Goal: Task Accomplishment & Management: Manage account settings

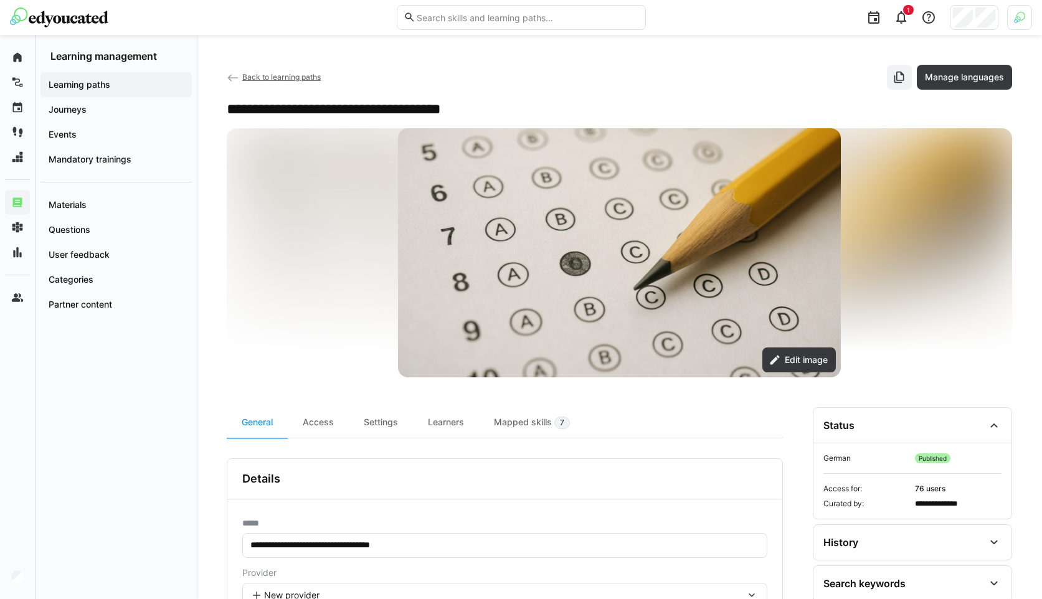
scroll to position [166, 0]
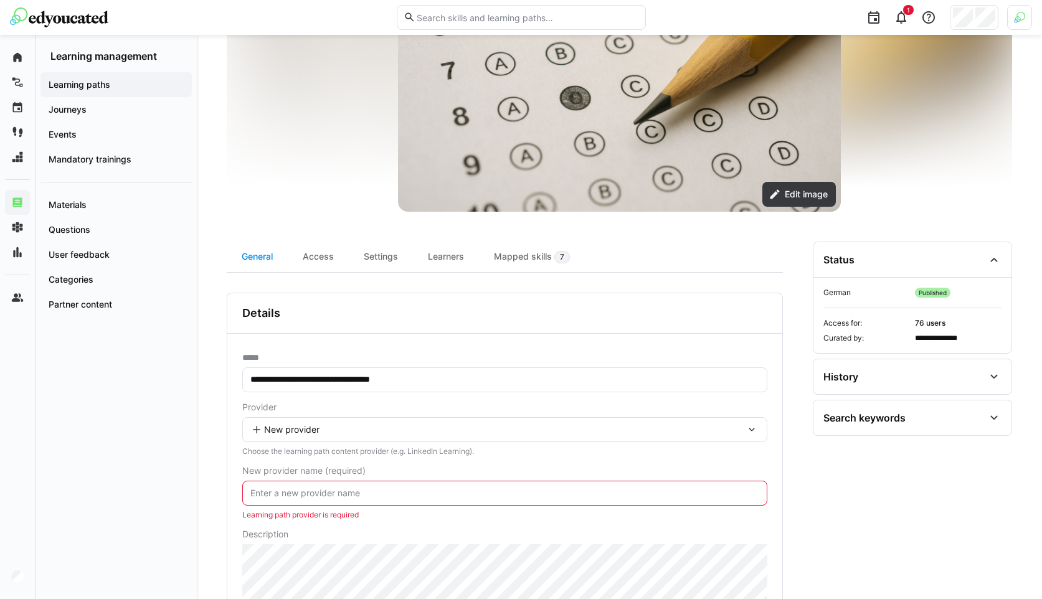
click at [265, 262] on div "General" at bounding box center [257, 257] width 61 height 31
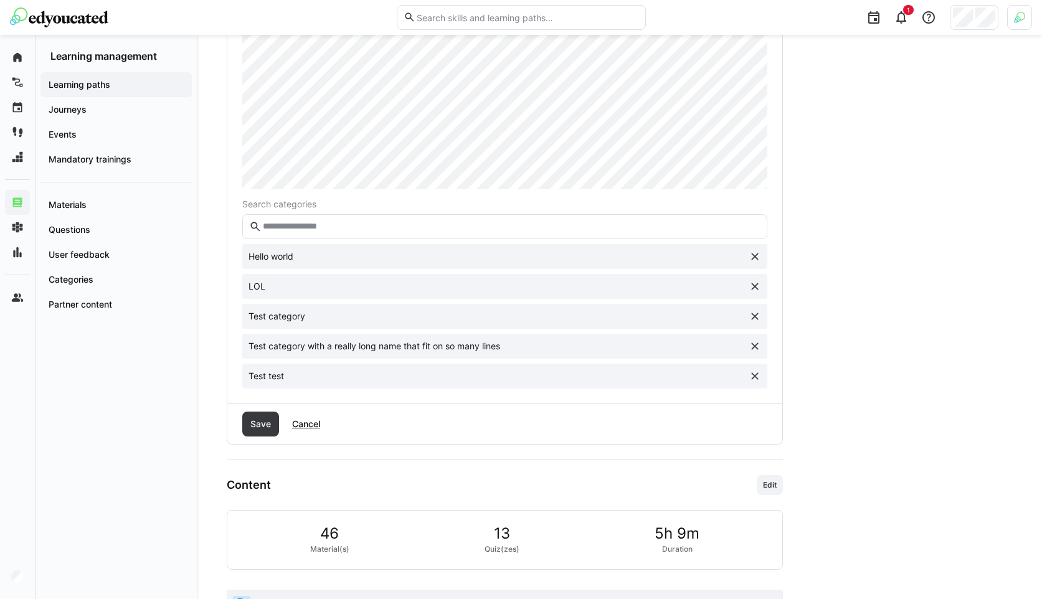
scroll to position [689, 0]
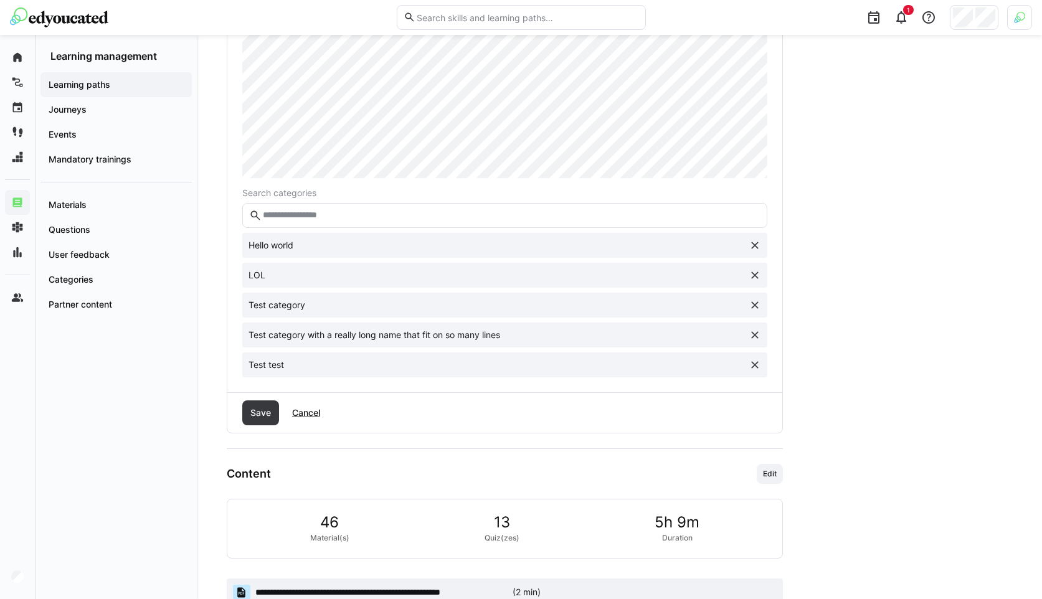
click at [304, 410] on span "Cancel" at bounding box center [306, 413] width 32 height 12
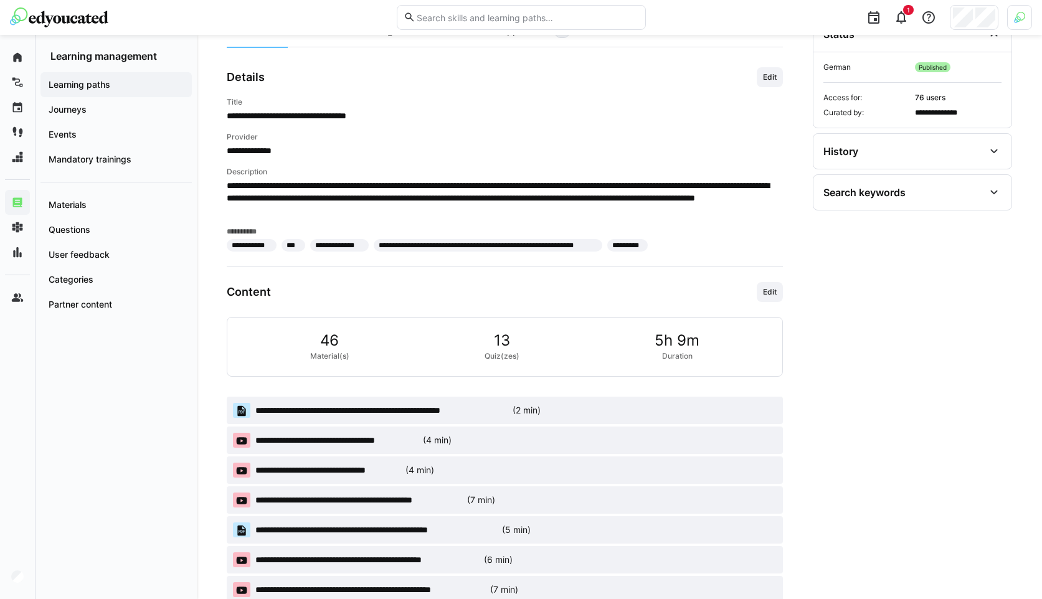
scroll to position [398, 0]
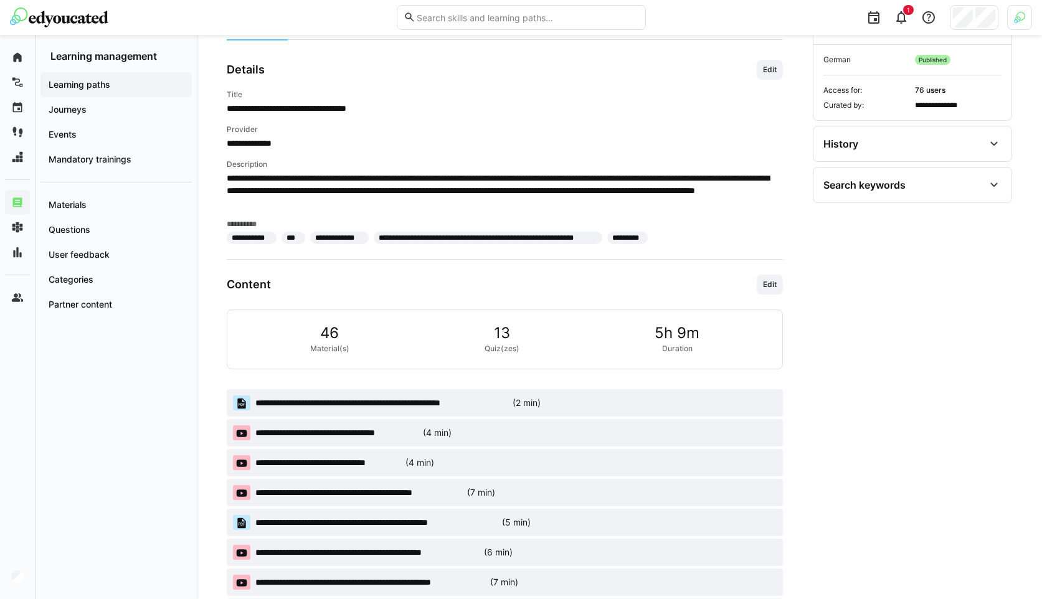
click at [668, 403] on app-material-badge "**********" at bounding box center [505, 402] width 556 height 27
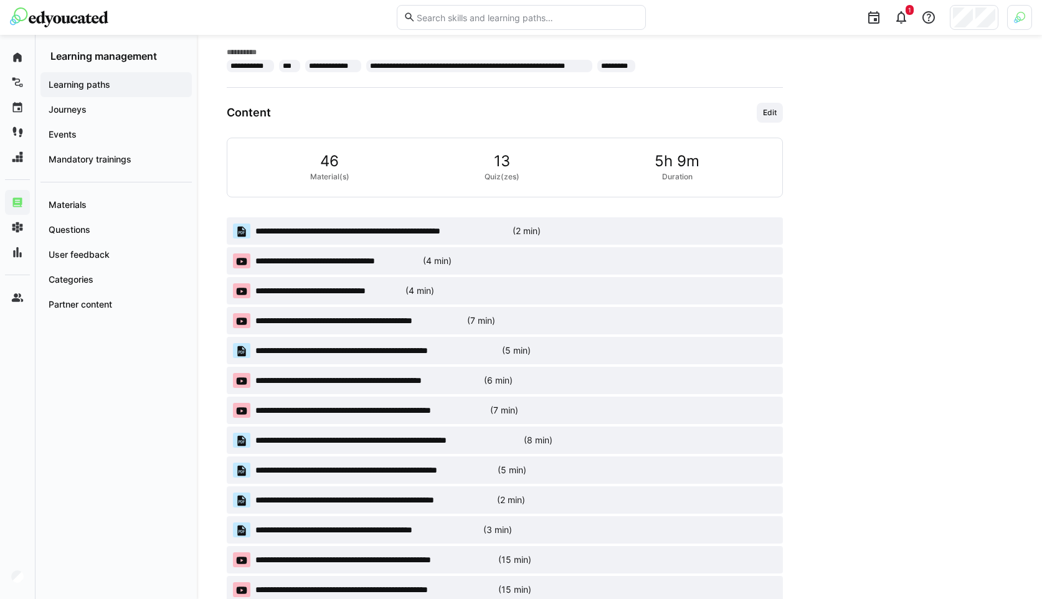
scroll to position [576, 0]
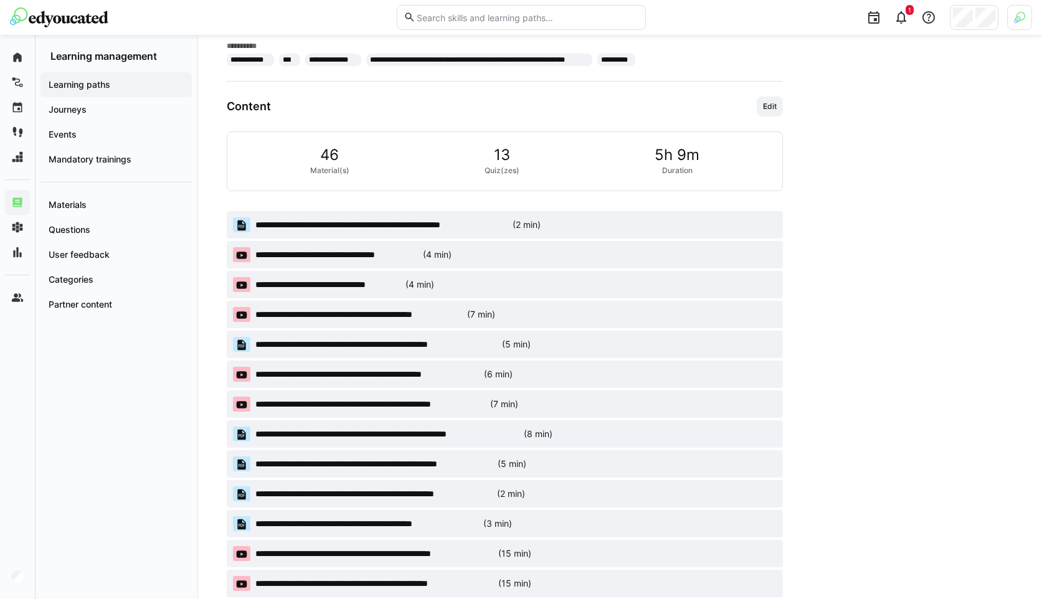
click at [213, 293] on div "**********" at bounding box center [619, 535] width 845 height 2155
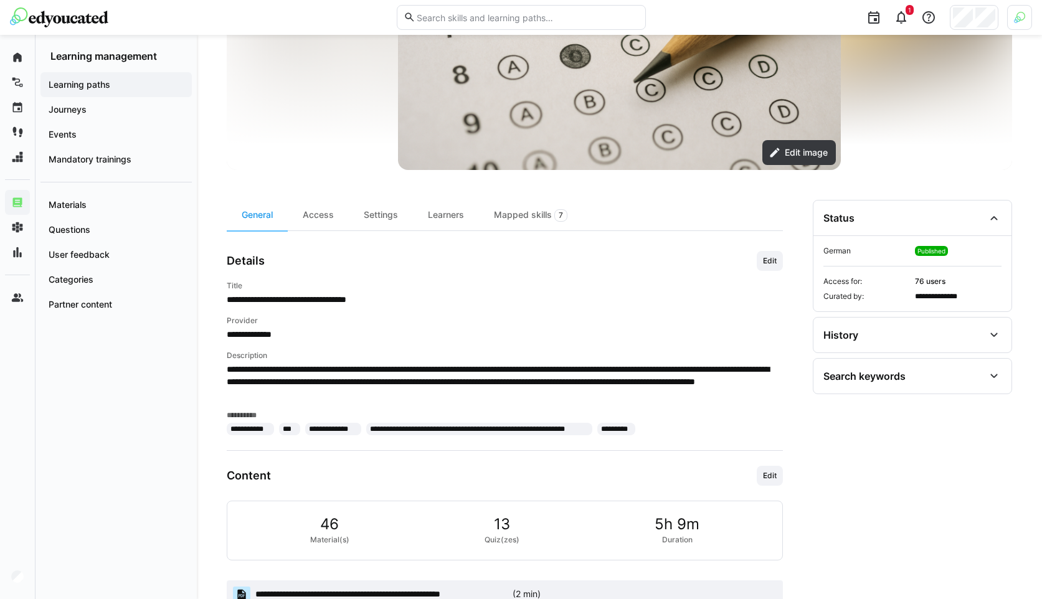
scroll to position [450, 0]
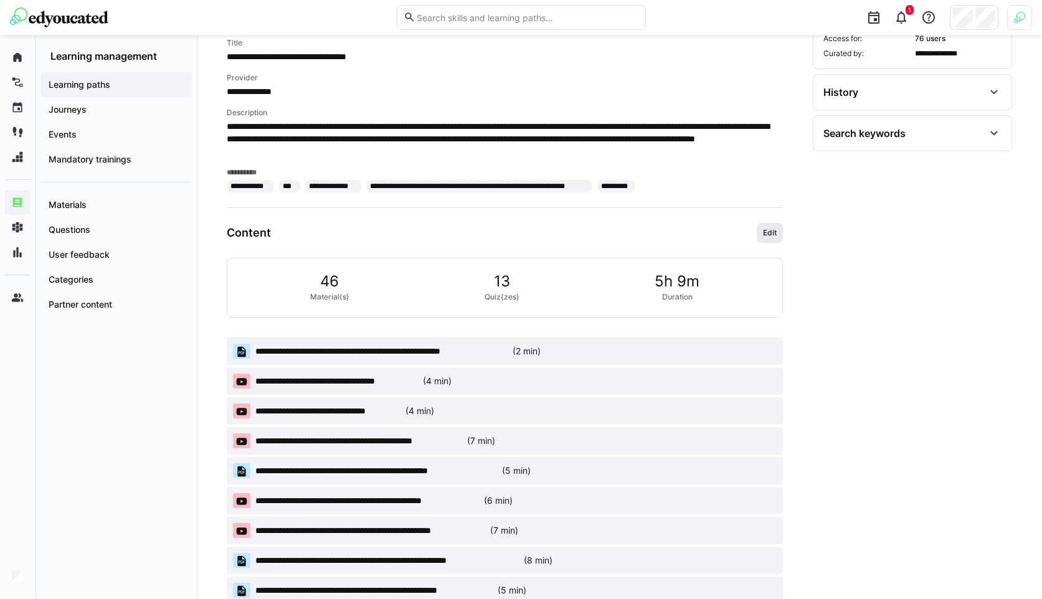
click at [779, 232] on span "Edit" at bounding box center [769, 233] width 26 height 20
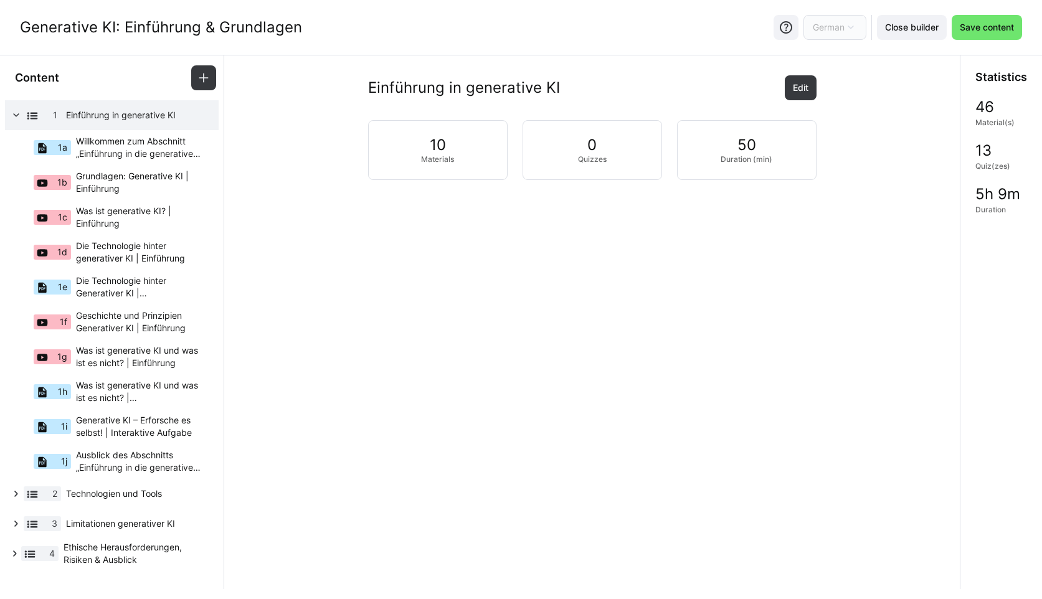
click at [681, 79] on div "Einführung in generative KI Edit" at bounding box center [592, 87] width 448 height 25
click at [125, 149] on span "Willkommen zum Abschnitt „Einführung in die generative KI"!" at bounding box center [139, 147] width 126 height 25
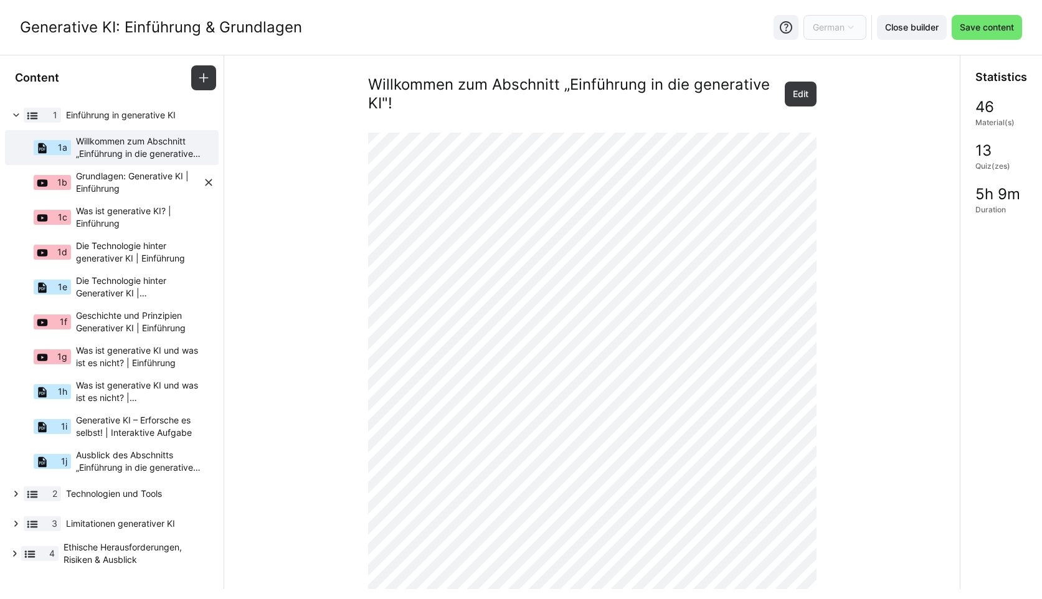
click at [116, 178] on span "Grundlagen: Generative KI | Einführung" at bounding box center [139, 182] width 126 height 25
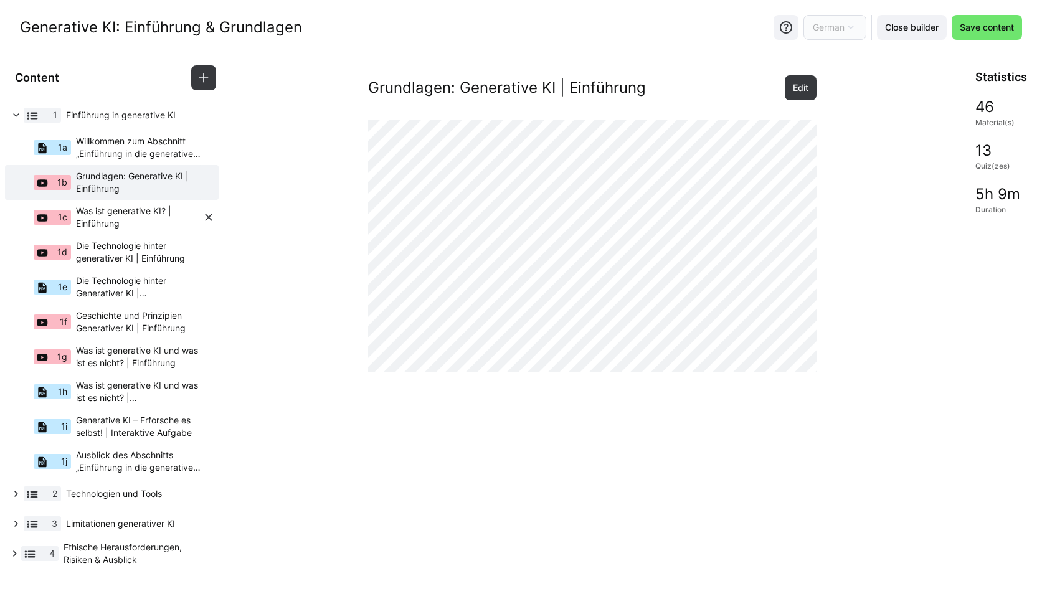
click at [150, 215] on span "Was ist generative KI? | Einführung" at bounding box center [139, 217] width 126 height 25
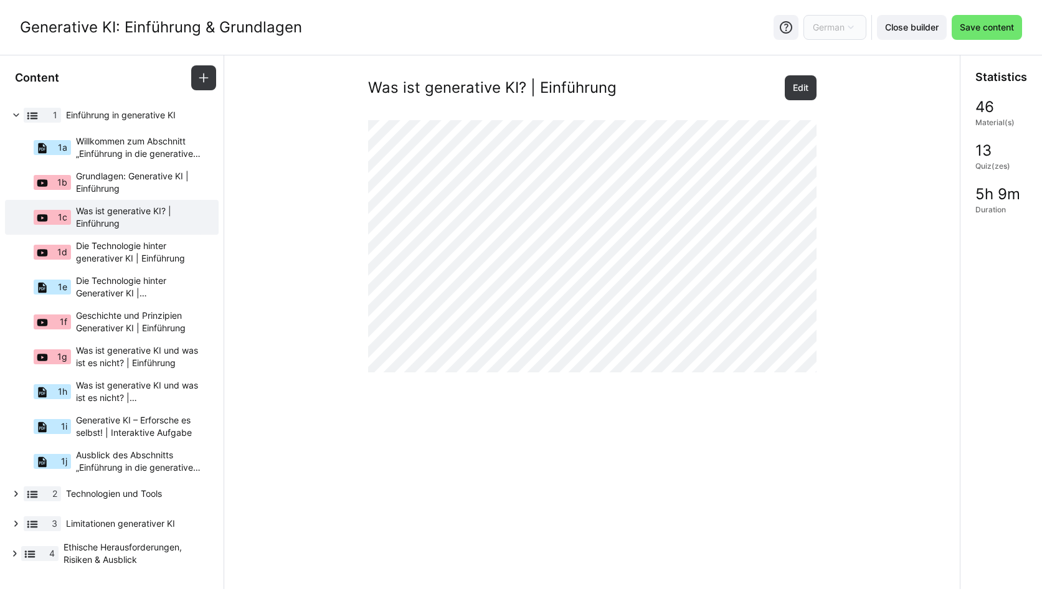
click at [909, 125] on div "Was ist generative KI? | Einführung Edit" at bounding box center [591, 268] width 715 height 387
